Goal: Contribute content

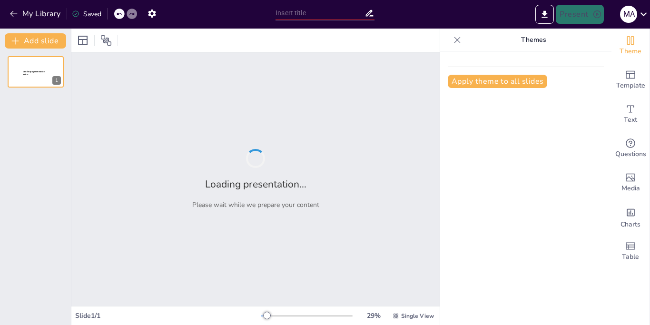
type input "Wawancara Kerja: Tunjukkan Diri Anda dengan Komunikasi Positif"
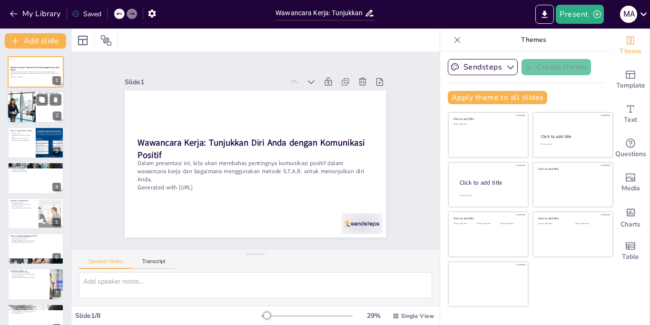
click at [44, 111] on div at bounding box center [35, 107] width 57 height 32
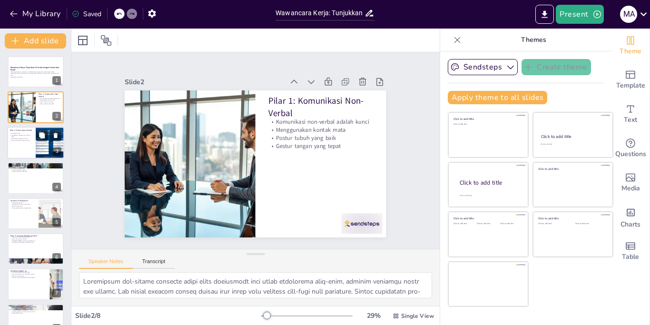
click at [29, 146] on div at bounding box center [35, 143] width 57 height 32
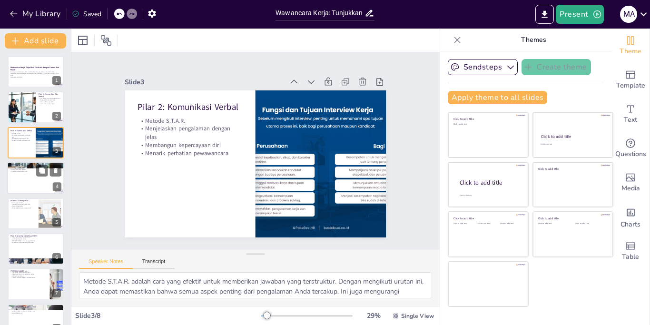
click at [27, 177] on div at bounding box center [35, 178] width 57 height 32
type textarea "Kata-kata yang positif dapat mengubah cara orang lain melihat Anda. Dengan meng…"
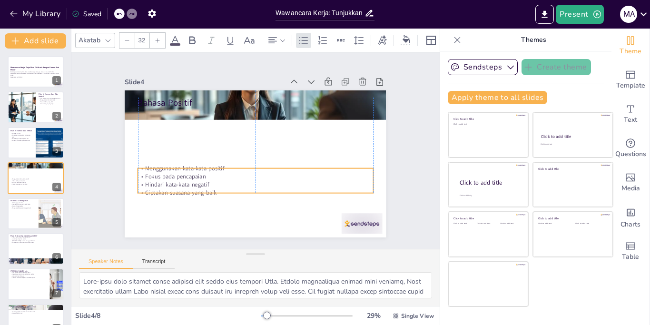
drag, startPoint x: 194, startPoint y: 106, endPoint x: 194, endPoint y: 164, distance: 58.5
click at [194, 164] on p "Menggunakan kata-kata positif" at bounding box center [250, 167] width 226 height 80
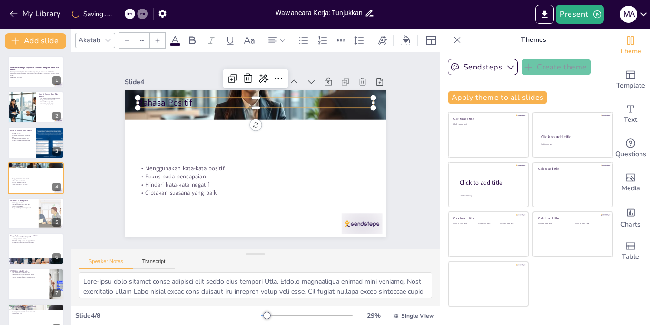
type input "48"
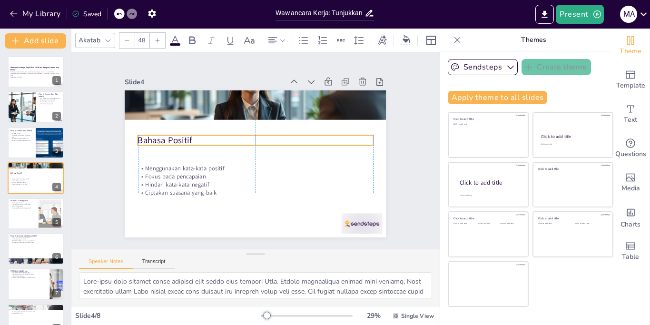
drag, startPoint x: 170, startPoint y: 94, endPoint x: 169, endPoint y: 132, distance: 38.1
click at [171, 132] on p "Bahasa Positif" at bounding box center [262, 142] width 183 height 166
click at [29, 214] on div at bounding box center [35, 213] width 57 height 32
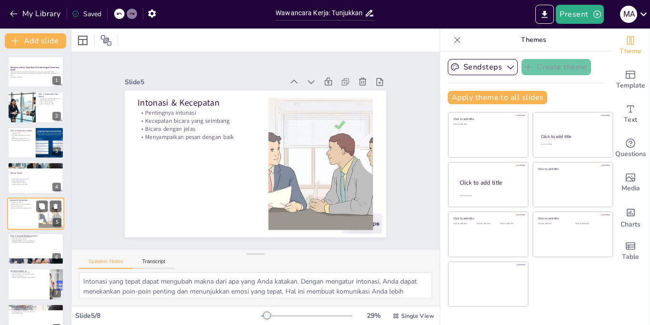
scroll to position [18, 0]
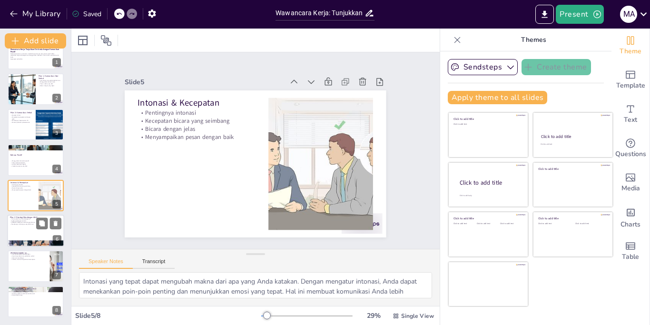
click at [31, 225] on p "Membangun hubungan yang lebih kuat" at bounding box center [35, 224] width 51 height 2
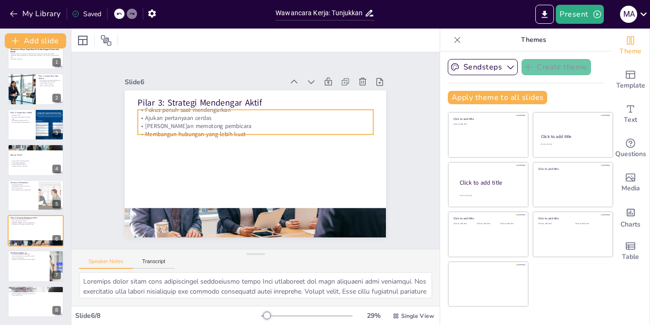
click at [192, 131] on p "Membangun hubungan yang lebih kuat" at bounding box center [264, 136] width 208 height 125
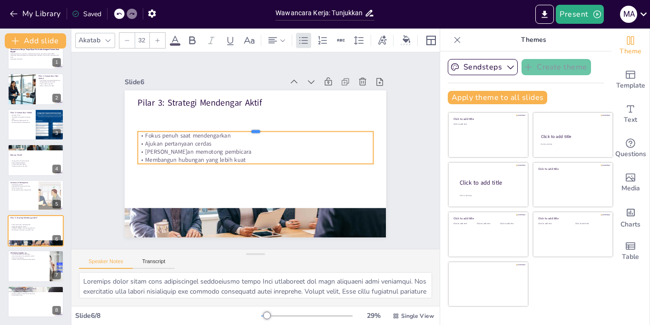
drag, startPoint x: 225, startPoint y: 106, endPoint x: 219, endPoint y: 137, distance: 31.8
click at [219, 137] on div "Pilar 3: Strategi Mendengar Aktif Fokus penuh saat mendengarkan Ajukan pertanya…" at bounding box center [252, 164] width 286 height 198
click at [35, 263] on div at bounding box center [35, 266] width 57 height 32
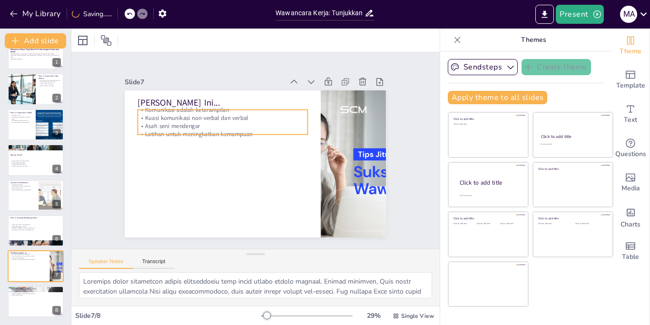
click at [215, 114] on p "Kuasi komunikasi non-verbal dan verbal" at bounding box center [243, 106] width 151 height 92
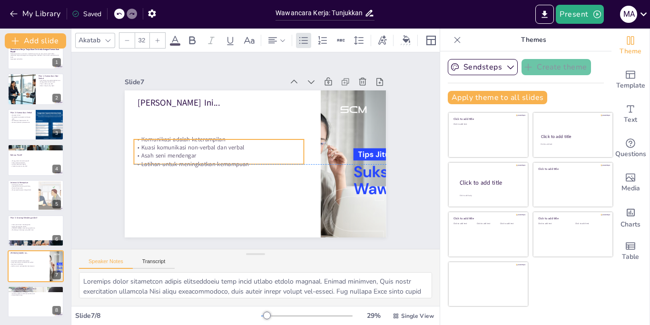
drag, startPoint x: 234, startPoint y: 107, endPoint x: 230, endPoint y: 137, distance: 29.3
click at [230, 137] on p "Komunikasi adalah keterampilan" at bounding box center [236, 118] width 132 height 120
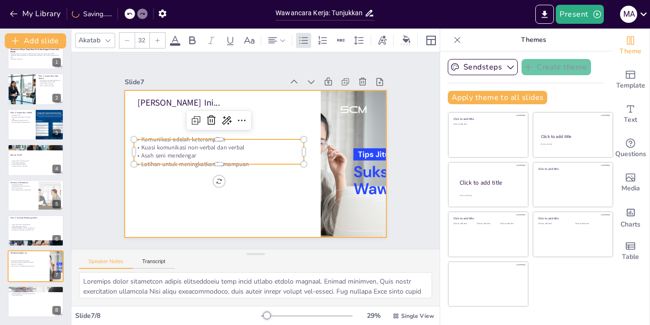
click at [232, 179] on div at bounding box center [254, 164] width 275 height 174
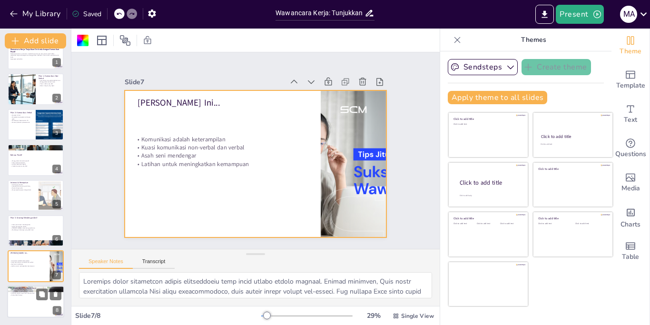
click at [25, 295] on p "Diskusi lebih lanjut" at bounding box center [35, 295] width 51 height 2
type textarea "Mengucapkan terima kasih kepada audiens adalah cara yang baik untuk mengakhiri …"
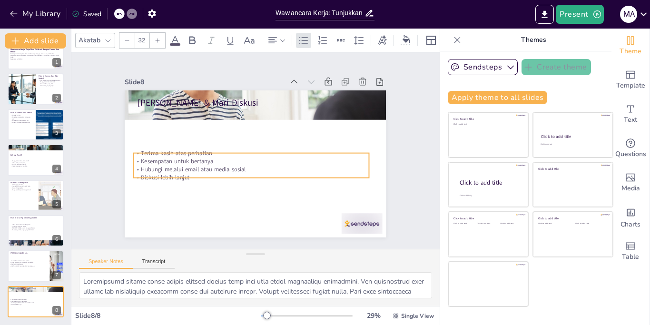
drag, startPoint x: 229, startPoint y: 103, endPoint x: 227, endPoint y: 147, distance: 43.3
click at [227, 147] on p "Terima kasih atas perhatian" at bounding box center [250, 151] width 226 height 80
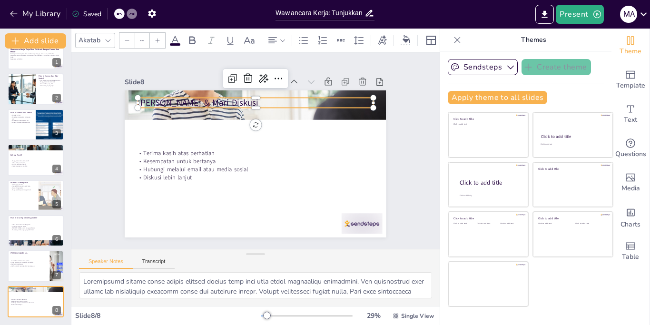
type input "48"
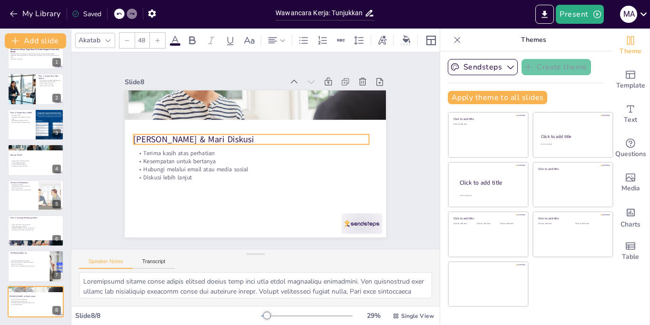
drag, startPoint x: 245, startPoint y: 94, endPoint x: 241, endPoint y: 130, distance: 36.9
click at [241, 130] on p "[PERSON_NAME] & Mari Diskusi" at bounding box center [261, 140] width 166 height 183
click at [546, 20] on button "Export to PowerPoint" at bounding box center [544, 14] width 19 height 19
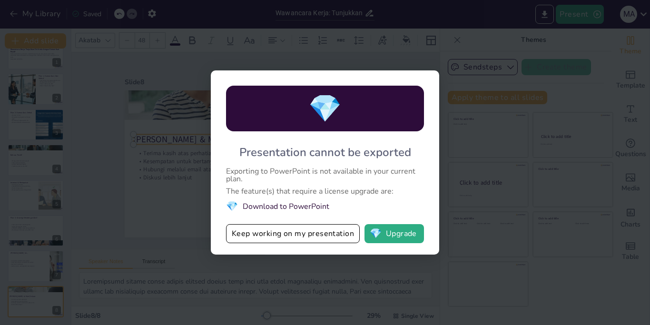
click at [485, 156] on div "💎 Presentation cannot be exported Exporting to PowerPoint is not available in y…" at bounding box center [325, 162] width 650 height 325
click at [169, 186] on div "💎 Presentation cannot be exported Exporting to PowerPoint is not available in y…" at bounding box center [325, 162] width 650 height 325
click at [155, 71] on div "💎 Presentation cannot be exported Exporting to PowerPoint is not available in y…" at bounding box center [325, 162] width 650 height 325
click at [297, 237] on button "Keep working on my presentation" at bounding box center [293, 233] width 134 height 19
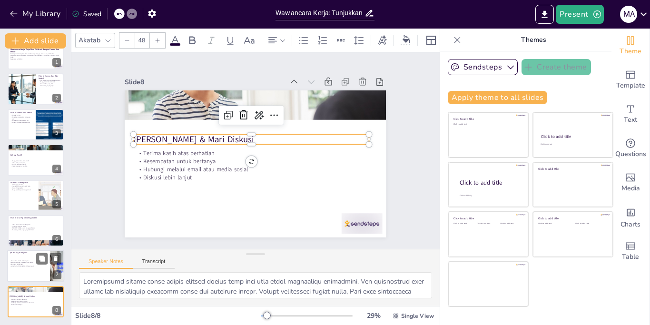
click at [31, 264] on p "Asah seni mendengar" at bounding box center [27, 265] width 37 height 2
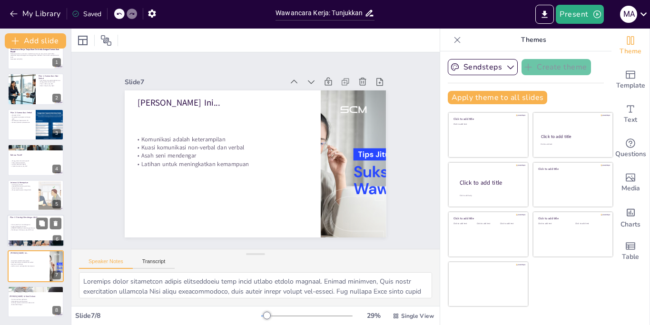
click at [28, 234] on div at bounding box center [35, 231] width 57 height 32
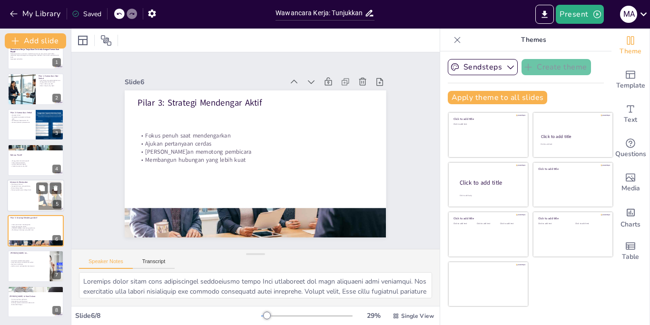
click at [27, 186] on p "Kecepatan bicara yang seimbang" at bounding box center [23, 186] width 26 height 2
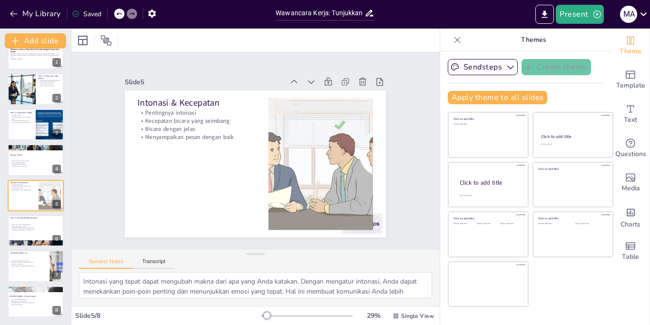
click at [88, 15] on div "Saved" at bounding box center [86, 14] width 29 height 9
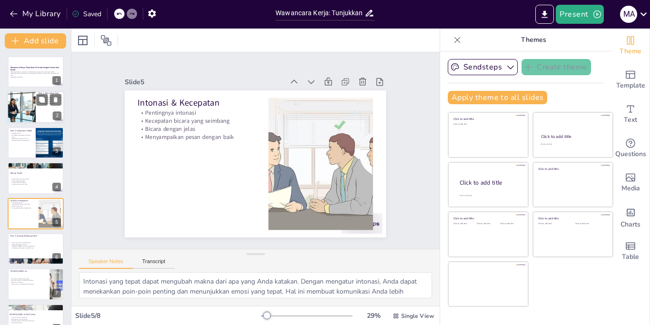
click at [22, 107] on div at bounding box center [21, 107] width 57 height 32
type textarea "Komunikasi non-verbal mencakup semua aspek komunikasi yang tidak melibatkan kat…"
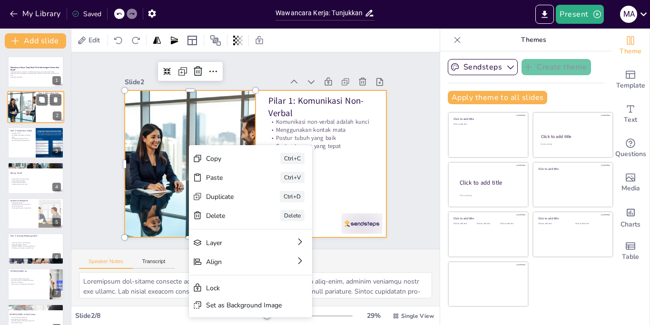
click at [49, 118] on div at bounding box center [35, 107] width 57 height 32
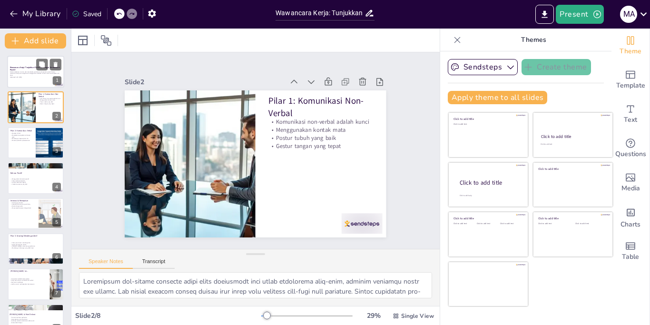
click at [38, 78] on div at bounding box center [35, 72] width 57 height 32
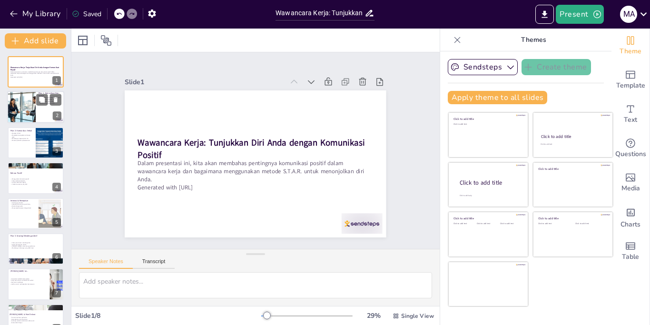
click at [18, 104] on div at bounding box center [21, 107] width 57 height 32
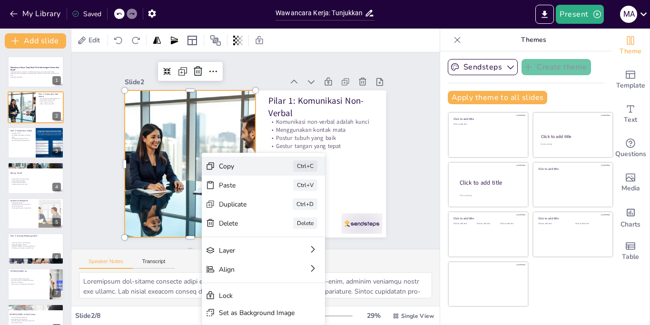
click at [274, 220] on div "Copy" at bounding box center [298, 229] width 49 height 19
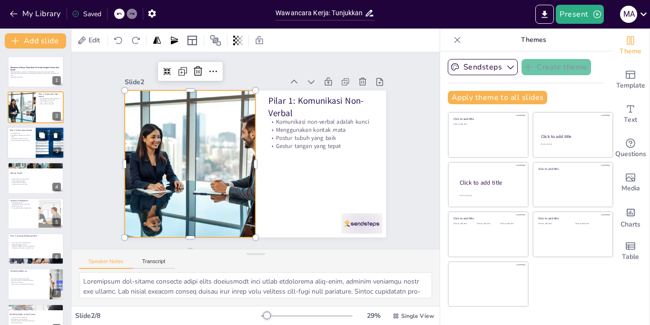
click at [37, 147] on div at bounding box center [50, 143] width 62 height 32
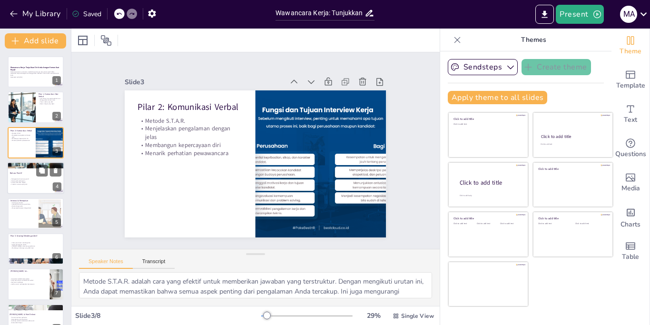
click at [28, 186] on div at bounding box center [35, 178] width 57 height 32
type textarea "Kata-kata yang positif dapat mengubah cara orang lain melihat Anda. Dengan meng…"
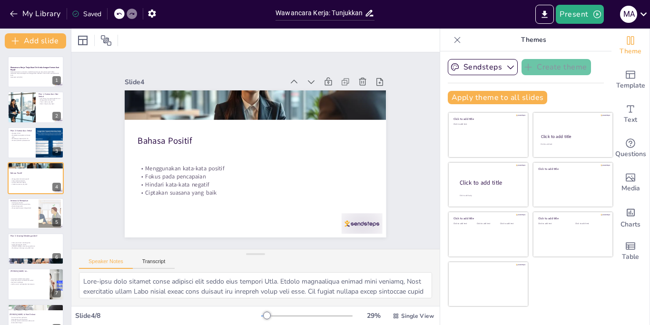
click at [30, 230] on div "Wawancara Kerja: Tunjukkan Diri Anda dengan Komunikasi Positif Dalam presentasi…" at bounding box center [35, 195] width 71 height 279
